Goal: Task Accomplishment & Management: Manage account settings

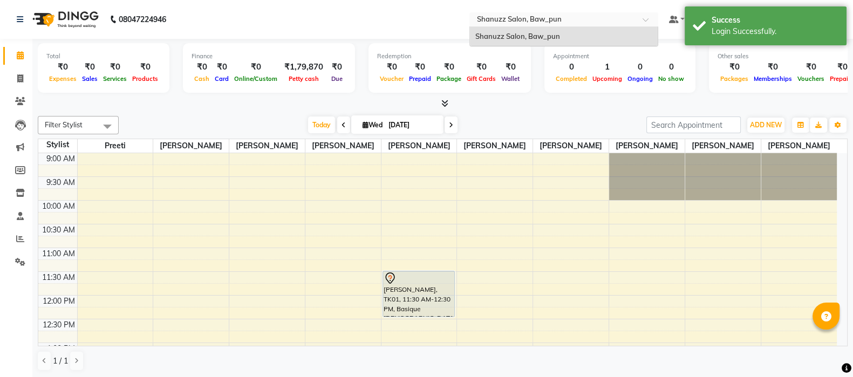
click at [563, 12] on div "Select Location × Shanuzz Salon, Baw_pun" at bounding box center [563, 19] width 189 height 15
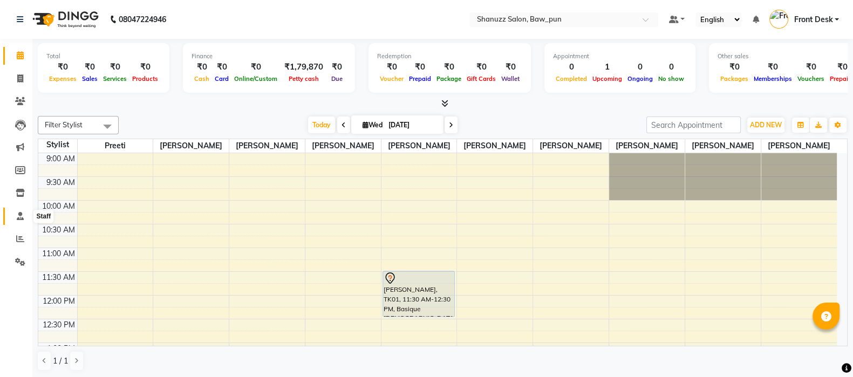
click at [23, 220] on icon at bounding box center [20, 216] width 7 height 8
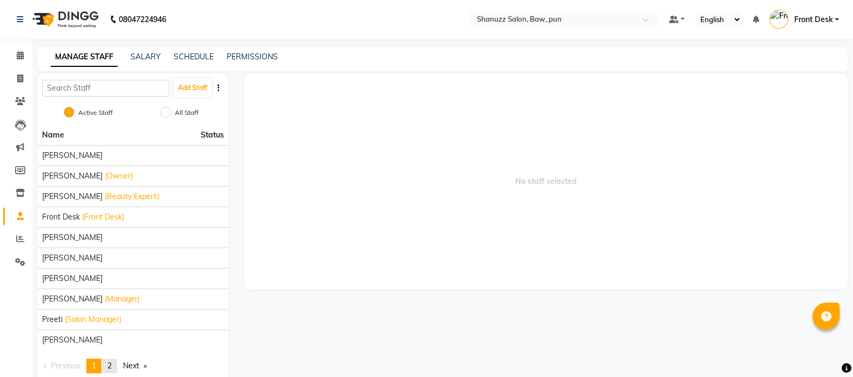
click at [112, 367] on span "2" at bounding box center [109, 366] width 4 height 10
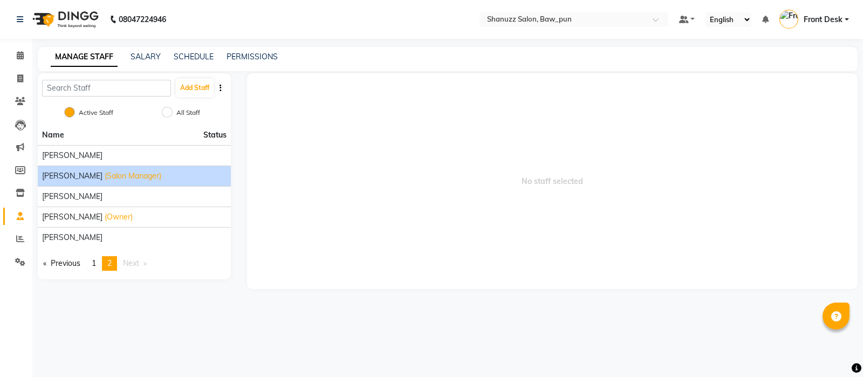
click at [64, 180] on span "[PERSON_NAME]" at bounding box center [72, 175] width 60 height 11
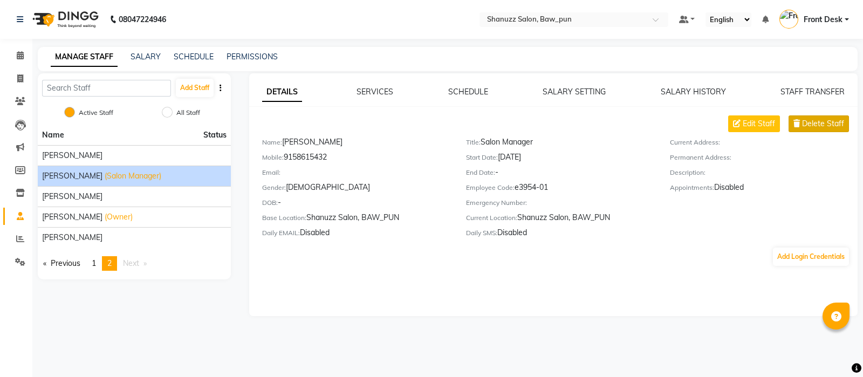
click at [799, 115] on button "Delete Staff" at bounding box center [819, 123] width 60 height 17
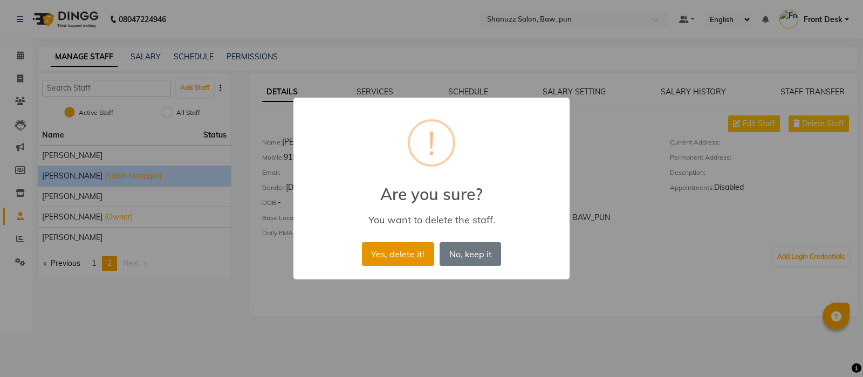
click at [423, 248] on button "Yes, delete it!" at bounding box center [398, 254] width 72 height 24
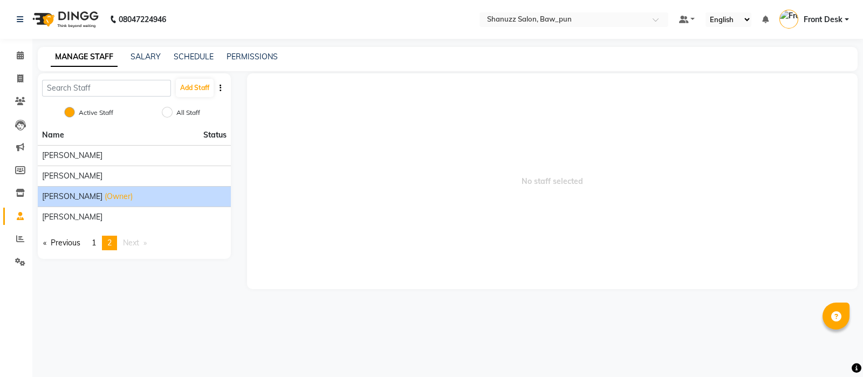
click at [58, 198] on span "[PERSON_NAME]" at bounding box center [72, 196] width 60 height 11
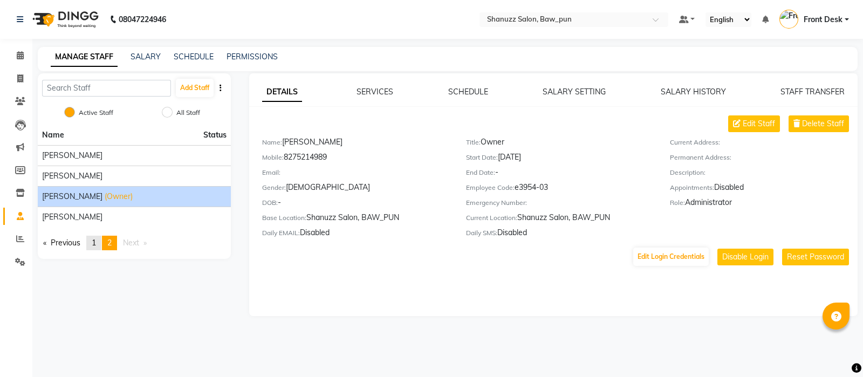
click at [94, 244] on span "1" at bounding box center [94, 243] width 4 height 10
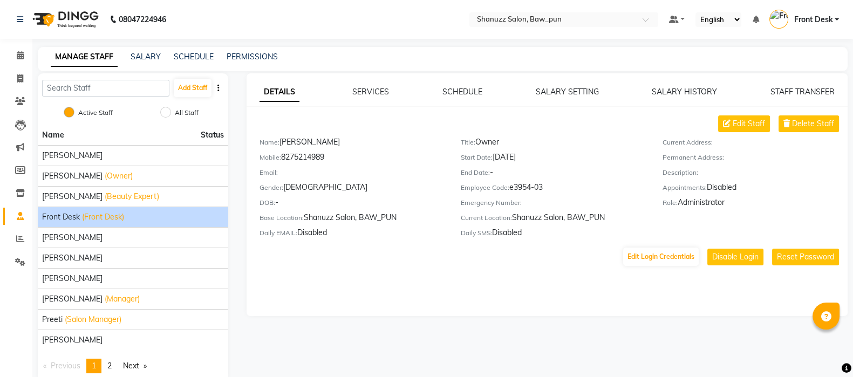
click at [119, 218] on span "(Front Desk)" at bounding box center [103, 216] width 42 height 11
click at [313, 180] on div "Email:" at bounding box center [351, 174] width 185 height 15
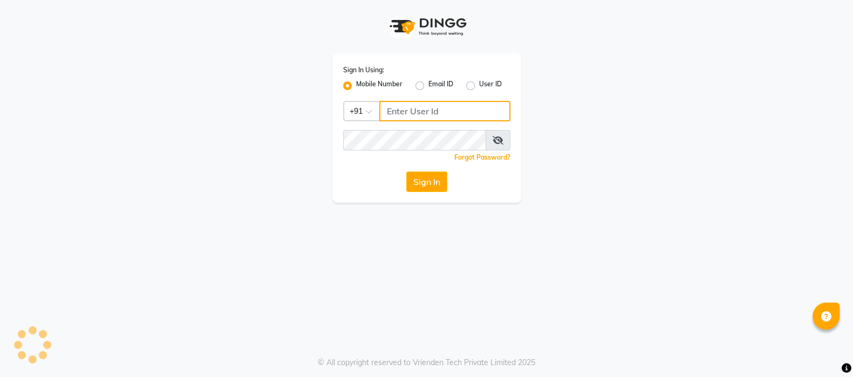
type input "9769017141"
